Goal: Transaction & Acquisition: Book appointment/travel/reservation

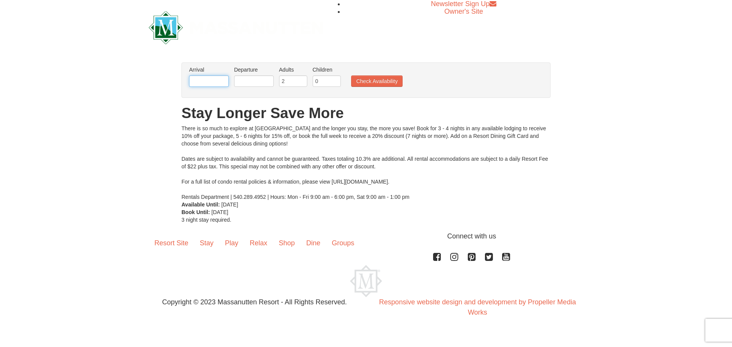
click at [206, 82] on input "text" at bounding box center [209, 80] width 40 height 11
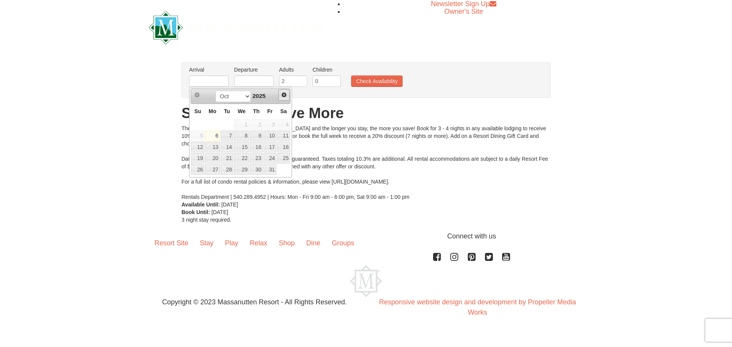
click at [282, 93] on span "Next" at bounding box center [284, 95] width 6 height 6
click at [199, 168] on link "28" at bounding box center [197, 169] width 13 height 11
type input "[DATE]"
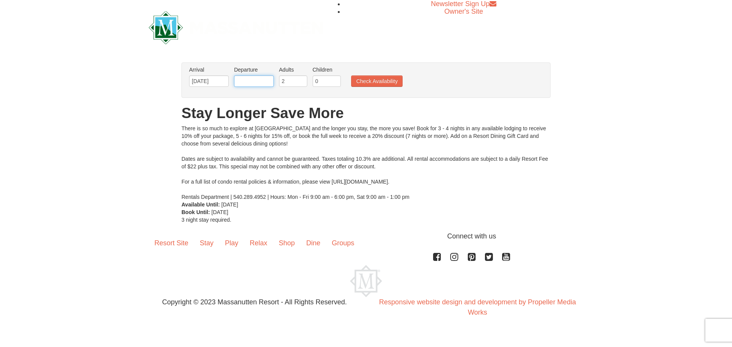
click at [256, 82] on input "text" at bounding box center [254, 80] width 40 height 11
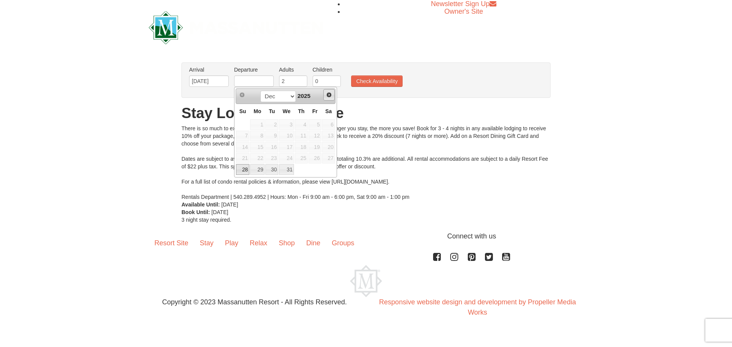
click at [329, 94] on span "Next" at bounding box center [329, 95] width 6 height 6
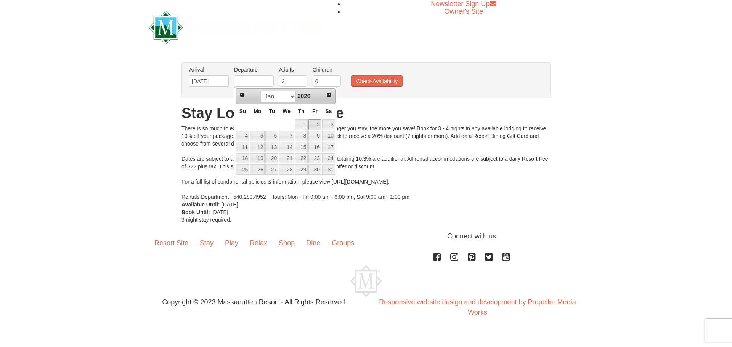
click at [312, 128] on link "2" at bounding box center [314, 124] width 13 height 11
type input "[DATE]"
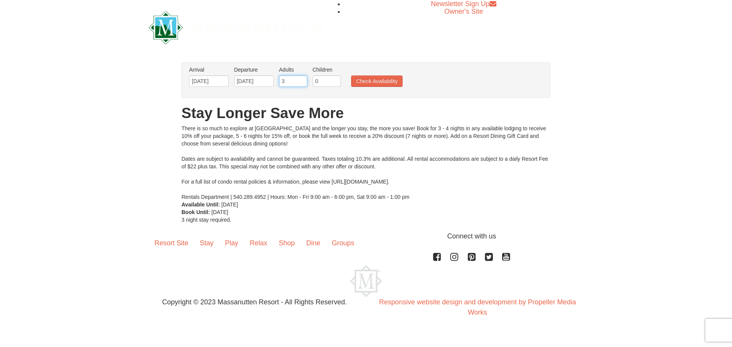
click at [302, 79] on input "3" at bounding box center [293, 80] width 28 height 11
click at [302, 79] on input "4" at bounding box center [293, 80] width 28 height 11
click at [302, 79] on input "5" at bounding box center [293, 80] width 28 height 11
type input "6"
click at [302, 79] on input "6" at bounding box center [293, 80] width 28 height 11
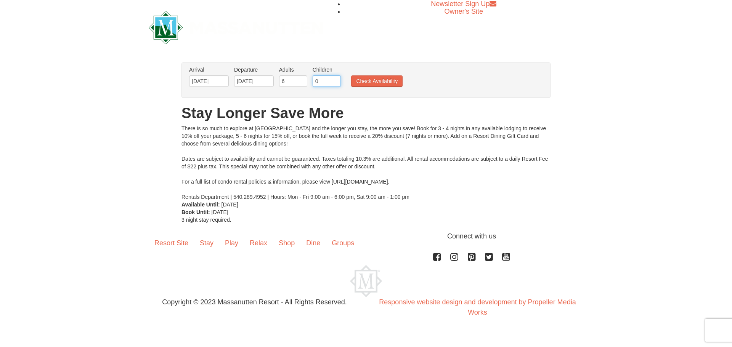
drag, startPoint x: 308, startPoint y: 84, endPoint x: 297, endPoint y: 84, distance: 11.4
click at [297, 84] on ul "Arrival Please format dates MM/DD/YYYY Please format dates MM/DD/YYYY [DATE] De…" at bounding box center [361, 78] width 349 height 25
type input "5"
click at [386, 79] on button "Check Availability" at bounding box center [376, 80] width 51 height 11
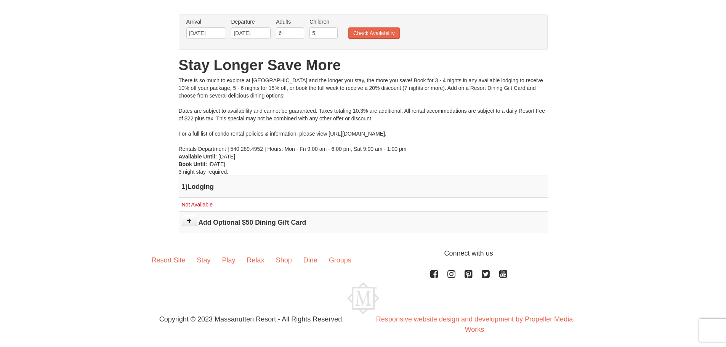
scroll to position [50, 0]
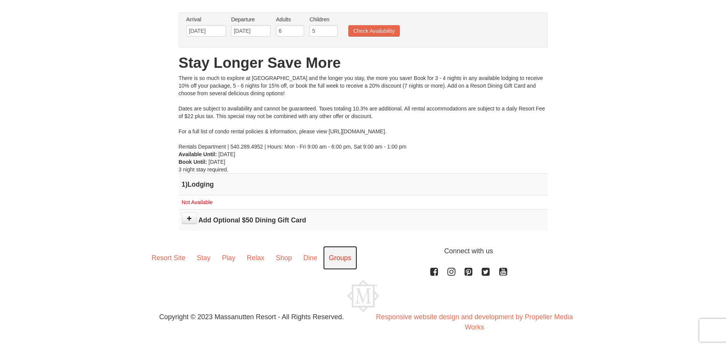
click at [345, 258] on link "Groups" at bounding box center [340, 258] width 34 height 24
